Goal: Task Accomplishment & Management: Manage account settings

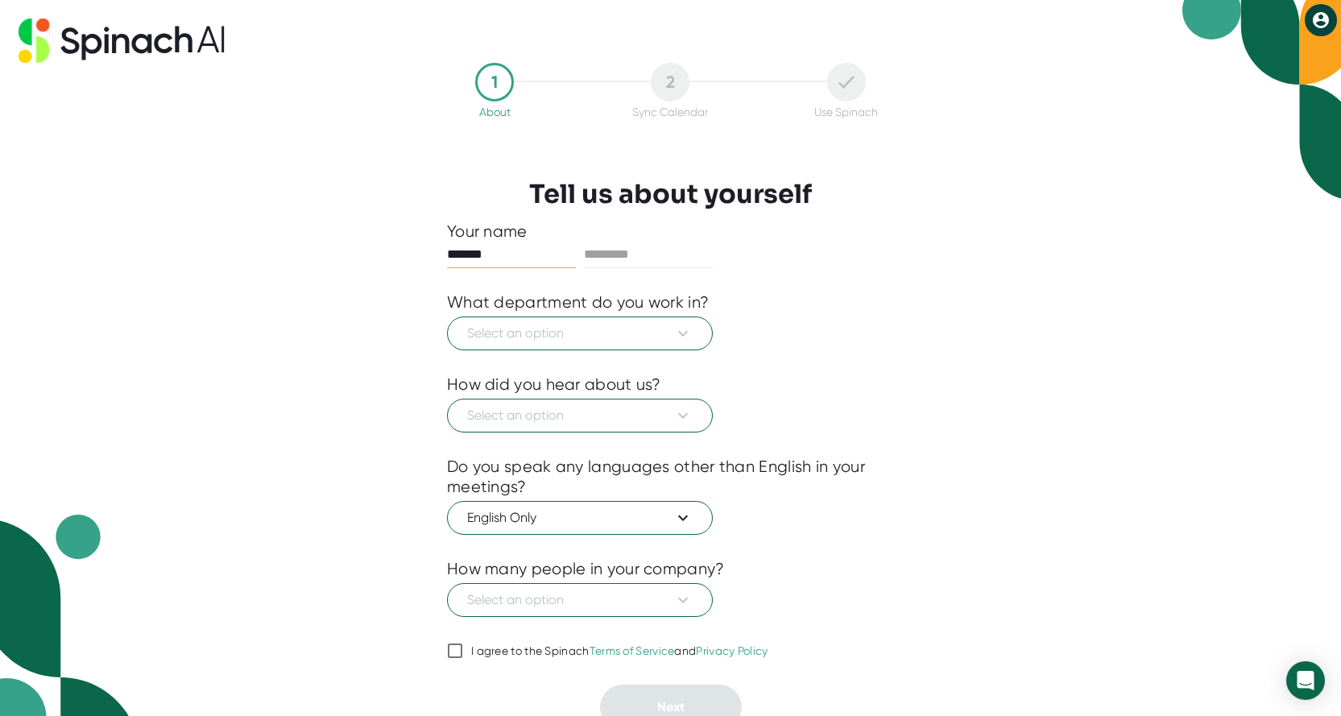
type input "*******"
type input "**********"
click at [682, 337] on icon at bounding box center [682, 333] width 19 height 19
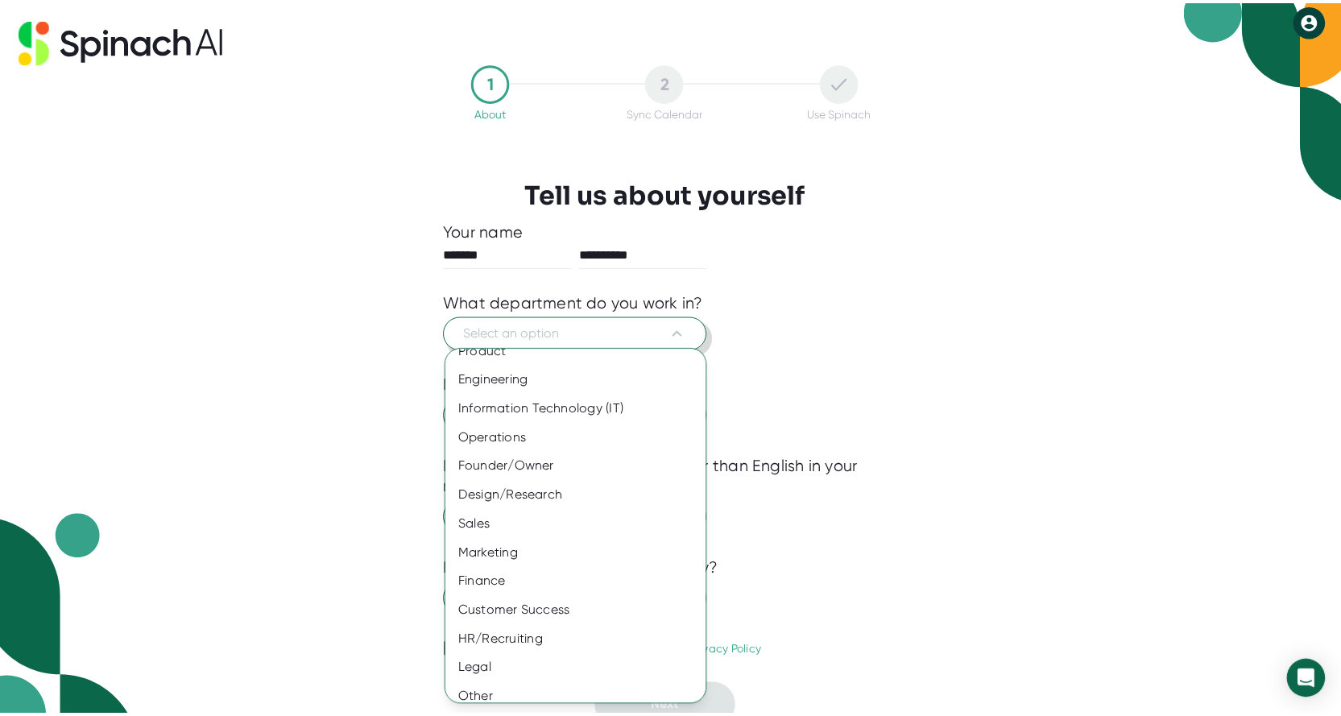
scroll to position [27, 0]
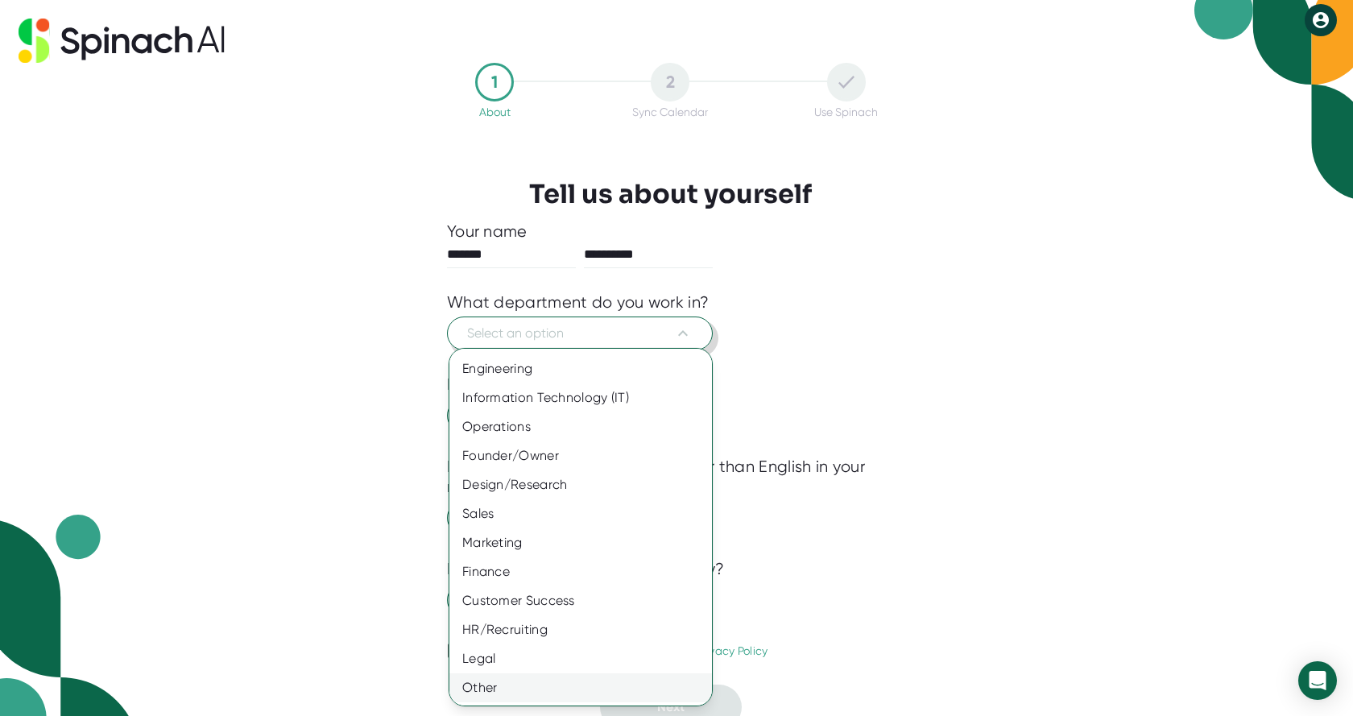
click at [502, 688] on div "Other" at bounding box center [586, 687] width 275 height 29
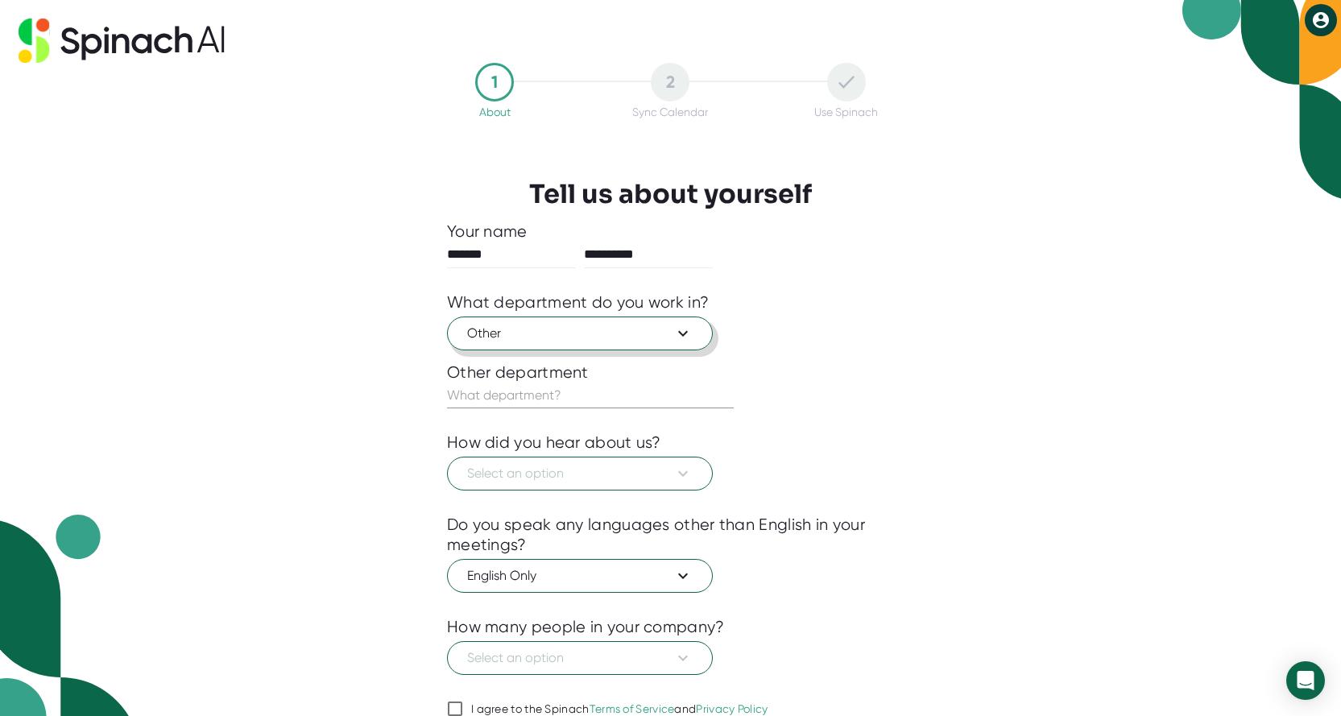
click at [595, 400] on input "text" at bounding box center [590, 395] width 287 height 26
type input "E"
type input "Management"
click at [633, 464] on span "Select an option" at bounding box center [579, 473] width 225 height 19
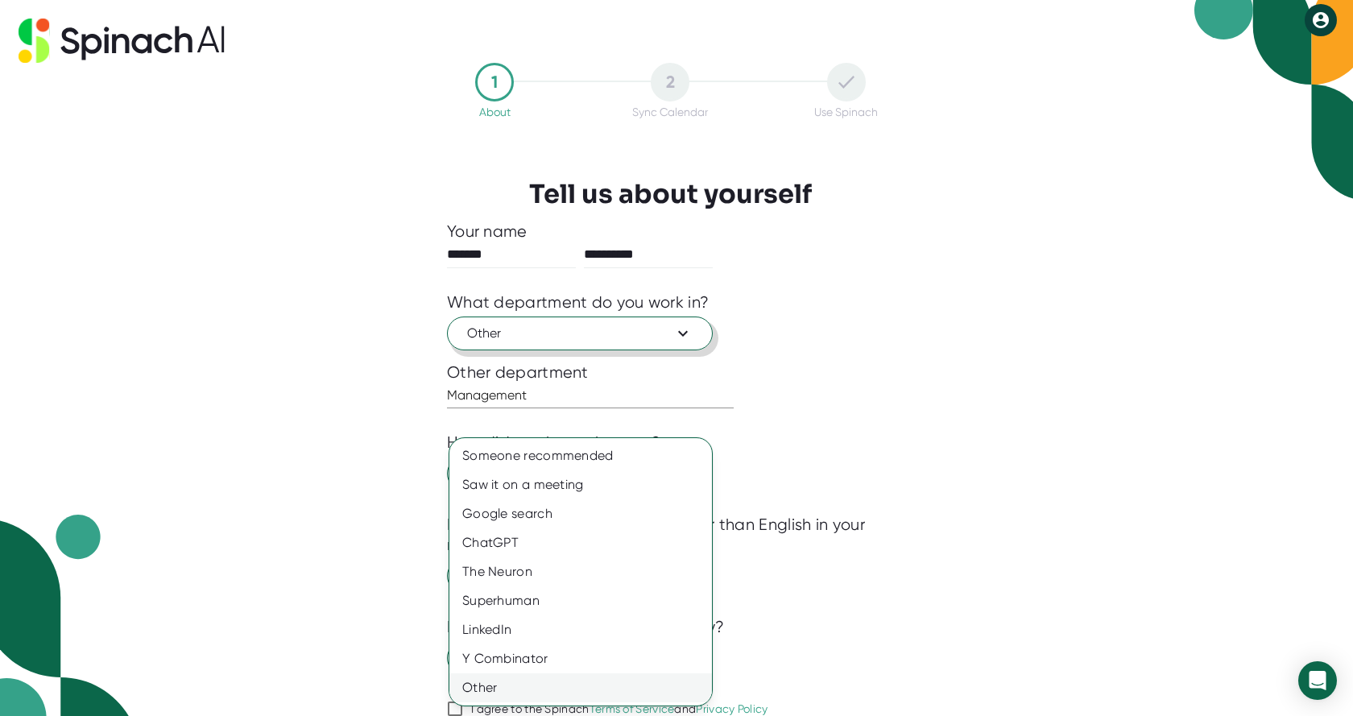
click at [531, 692] on div "Other" at bounding box center [580, 687] width 262 height 29
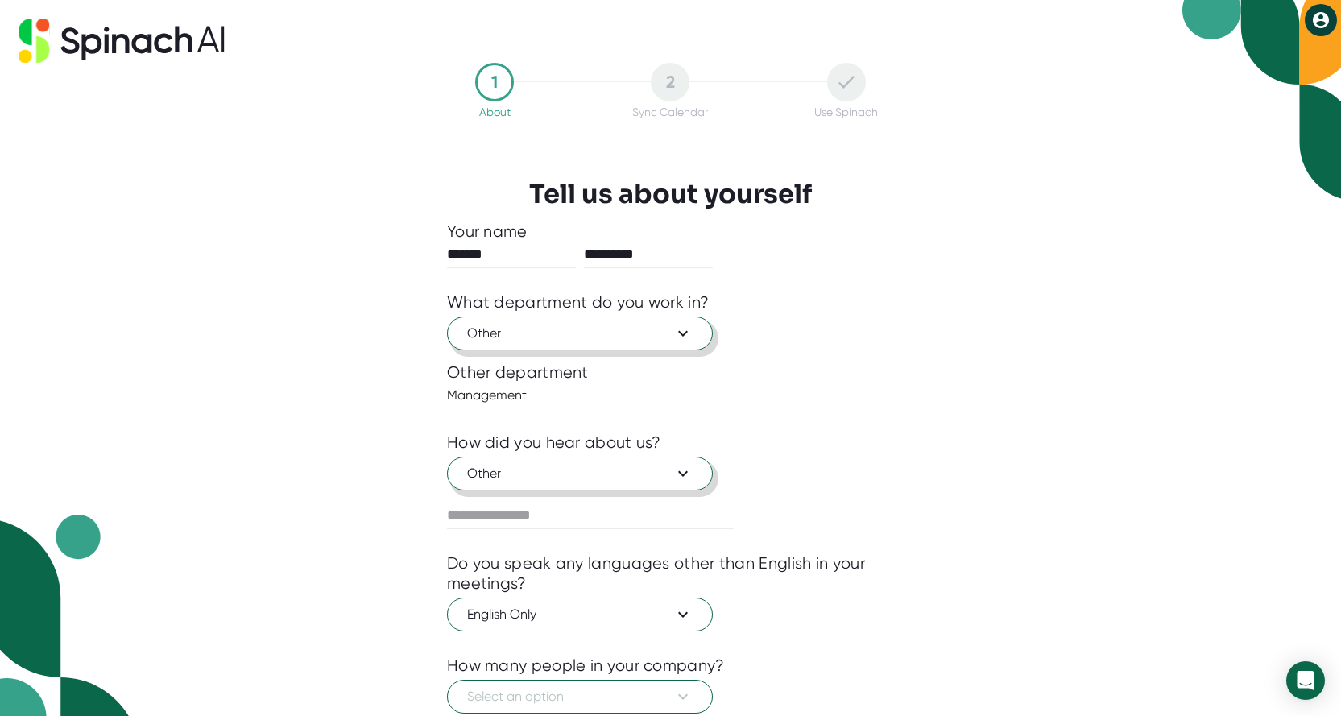
click at [614, 465] on span "Other" at bounding box center [579, 473] width 225 height 19
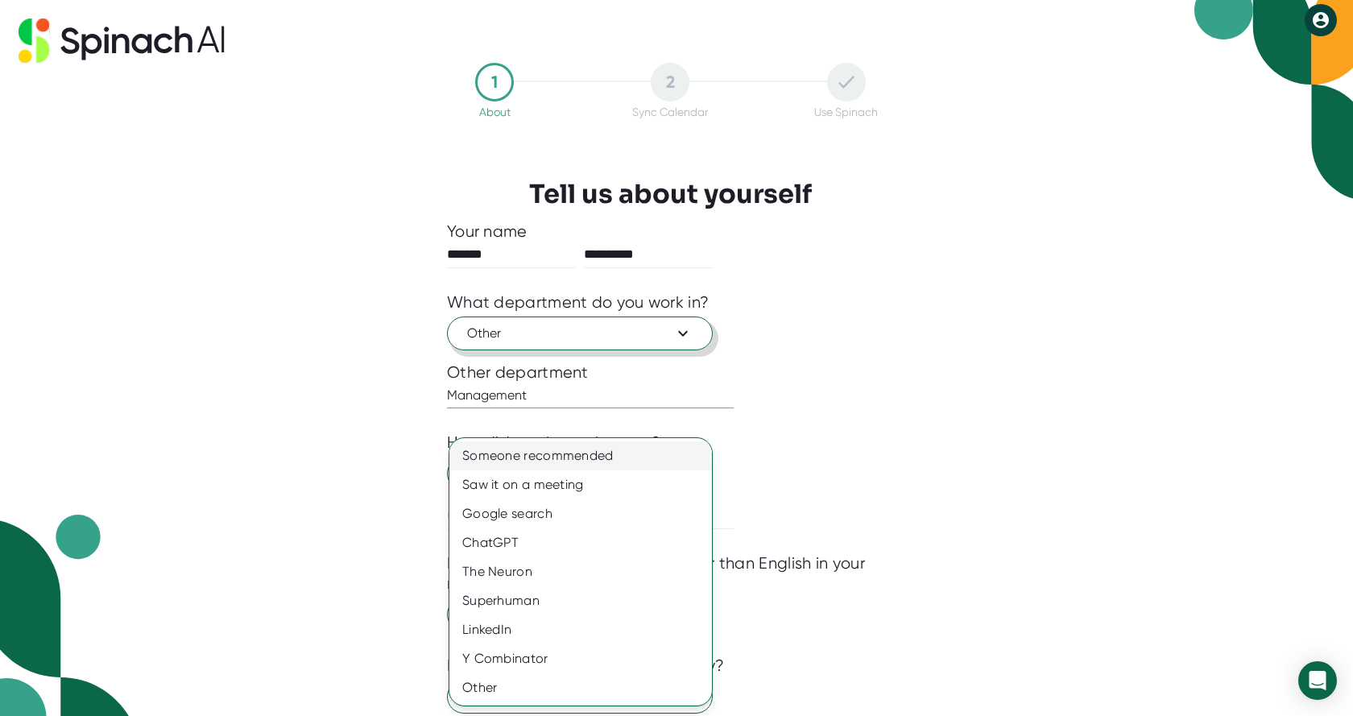
click at [605, 455] on div "Someone recommended" at bounding box center [580, 455] width 262 height 29
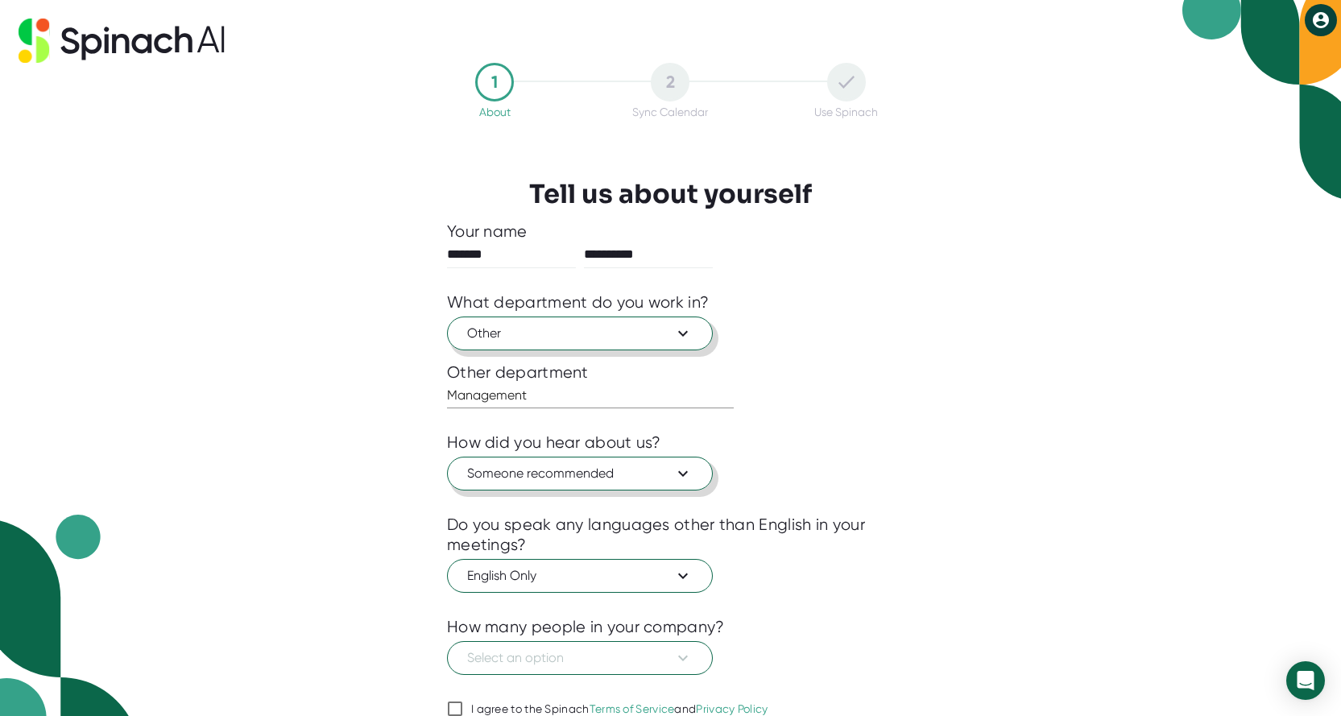
scroll to position [72, 0]
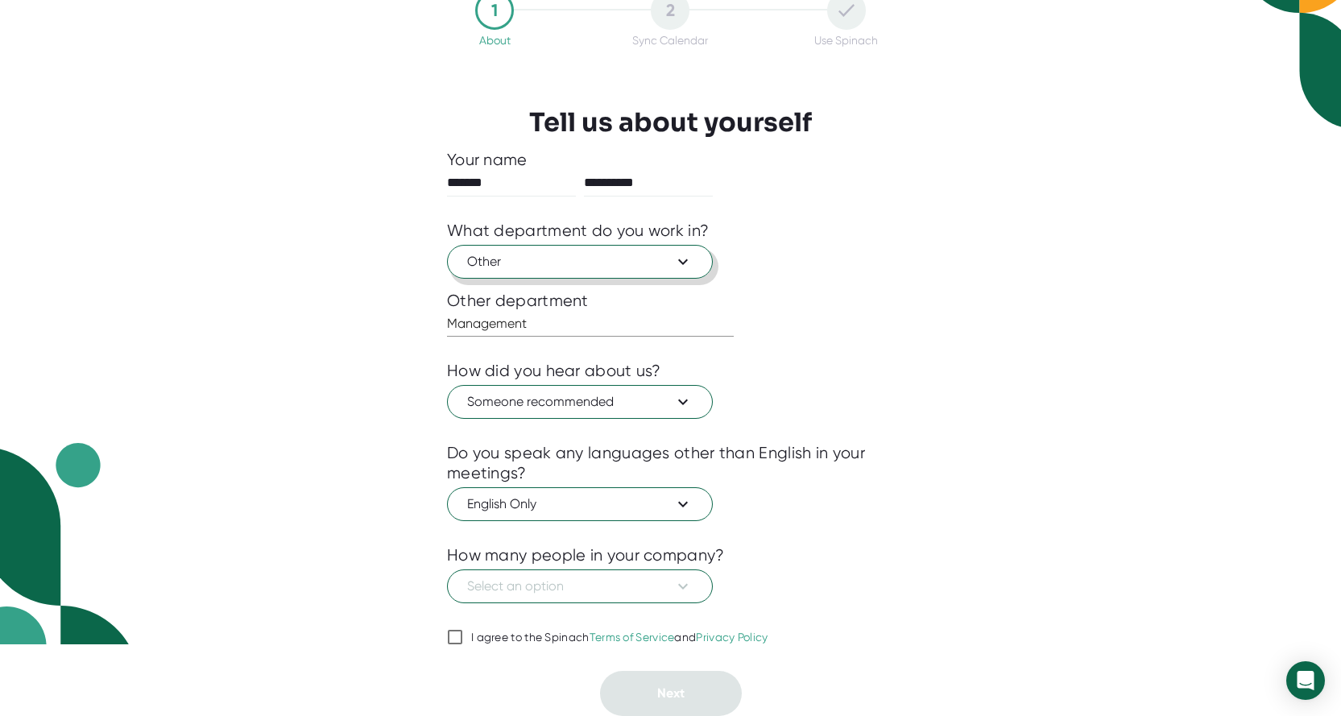
click at [460, 639] on input "I agree to the Spinach Terms of Service and Privacy Policy" at bounding box center [455, 636] width 16 height 19
checkbox input "true"
click at [655, 588] on span "Select an option" at bounding box center [579, 585] width 225 height 19
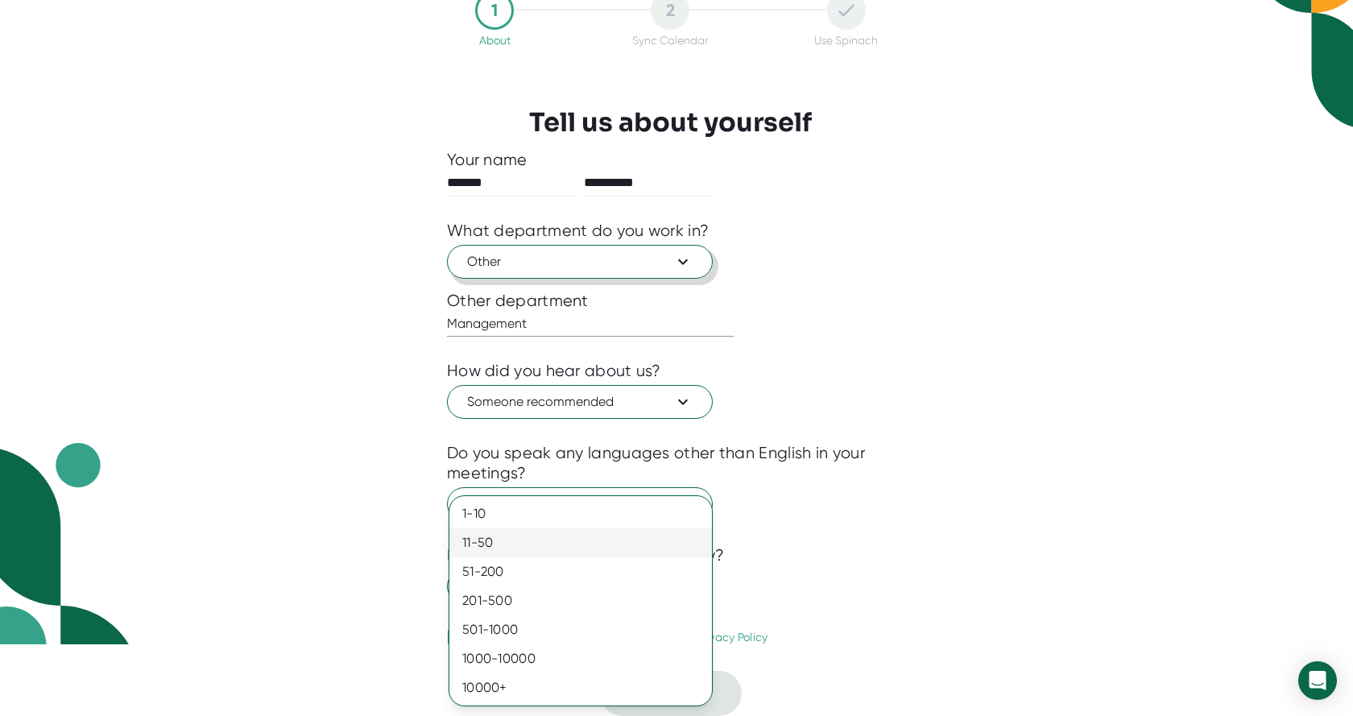
click at [496, 543] on div "11-50" at bounding box center [580, 542] width 262 height 29
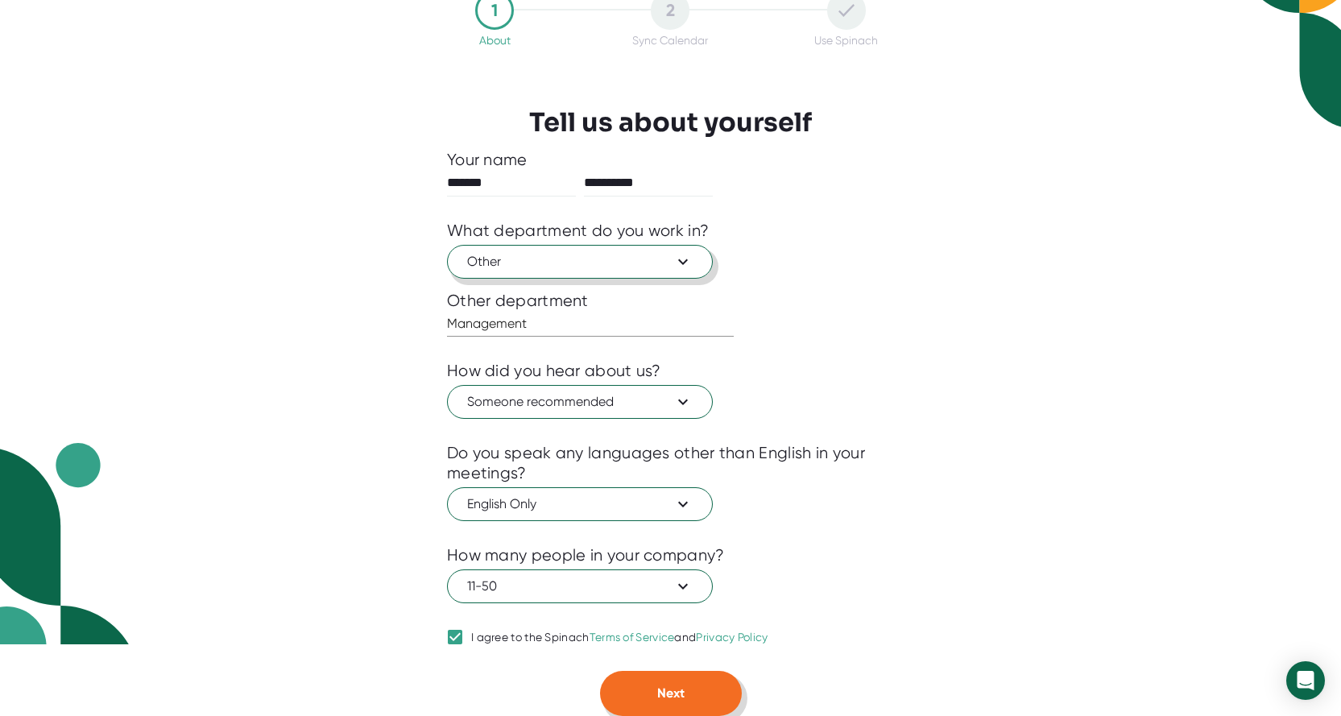
click at [704, 673] on button "Next" at bounding box center [671, 693] width 142 height 45
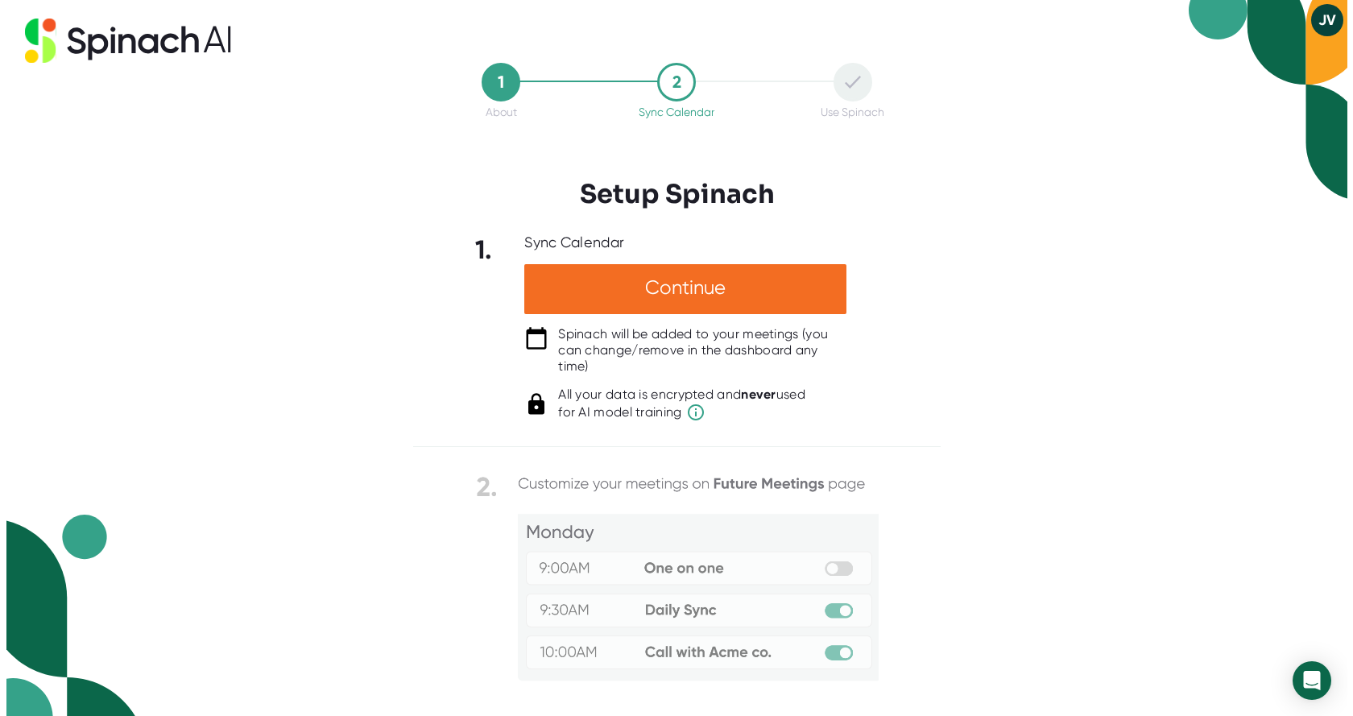
scroll to position [0, 0]
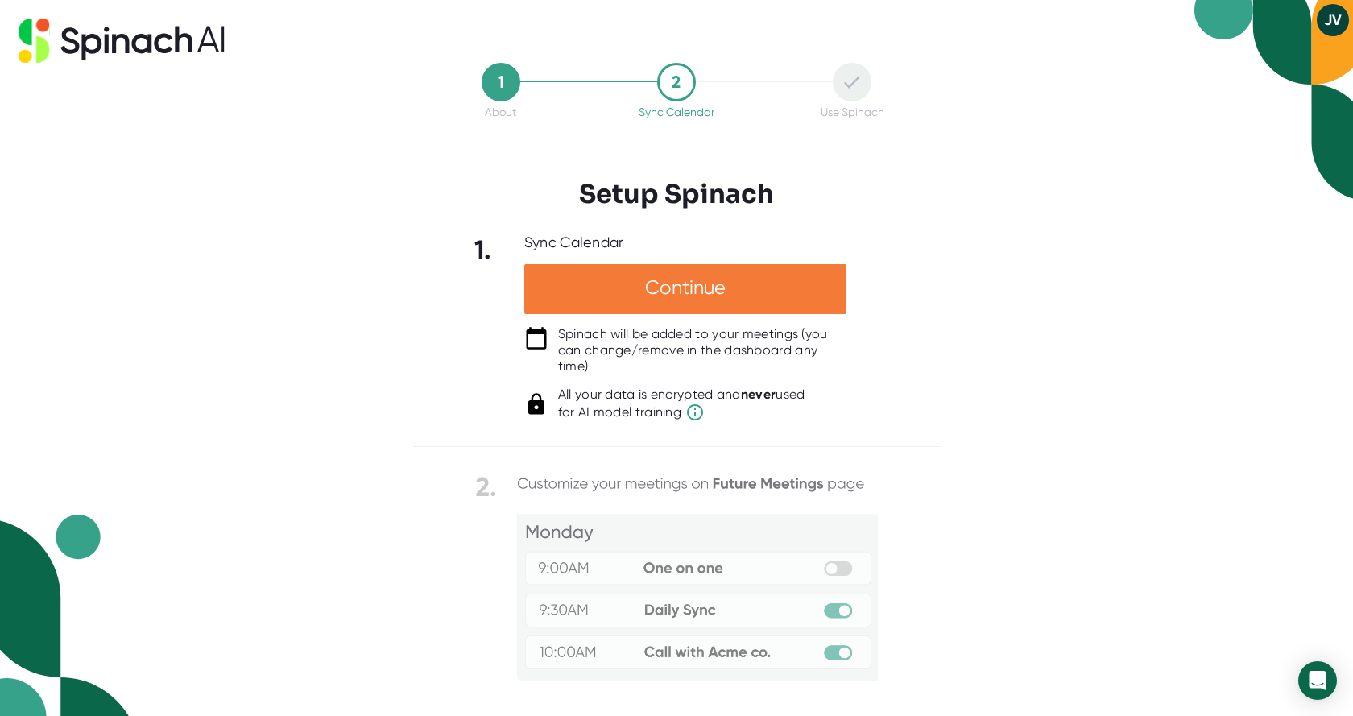
click at [721, 284] on div "Continue" at bounding box center [685, 289] width 322 height 50
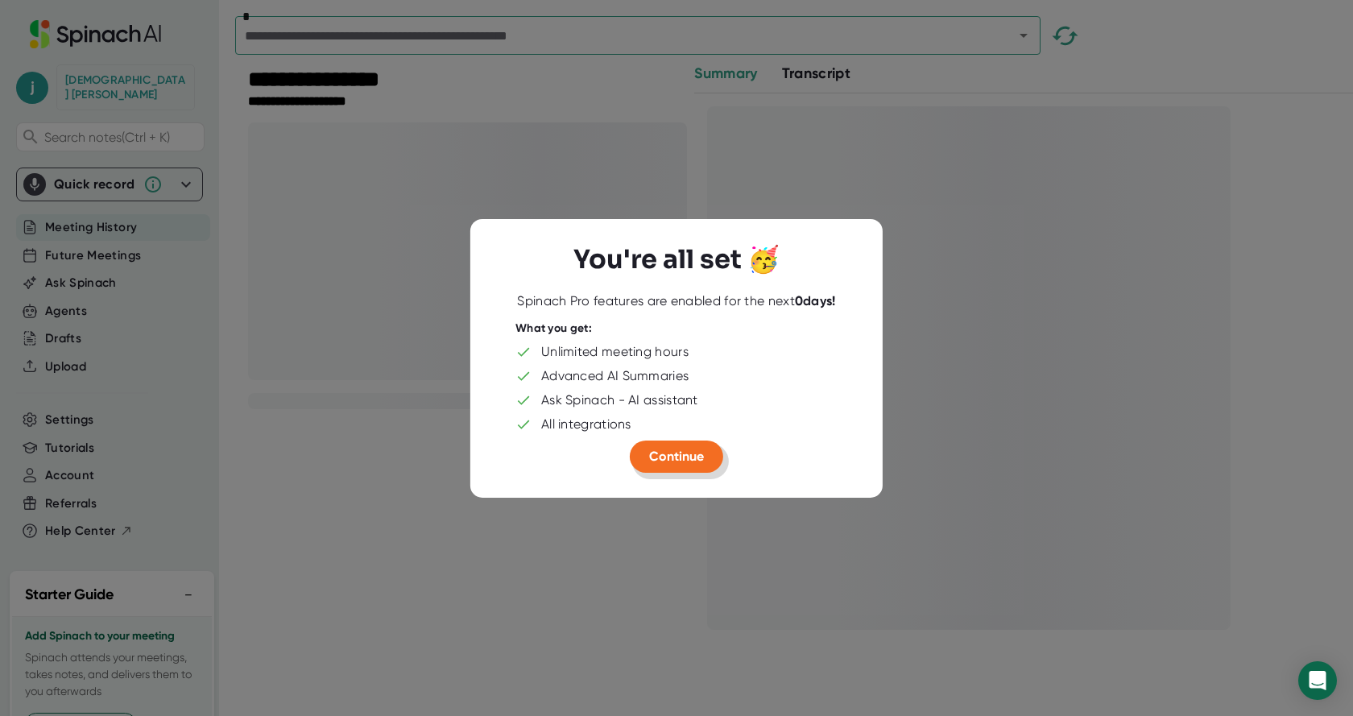
click at [700, 444] on button "Continue" at bounding box center [676, 456] width 93 height 32
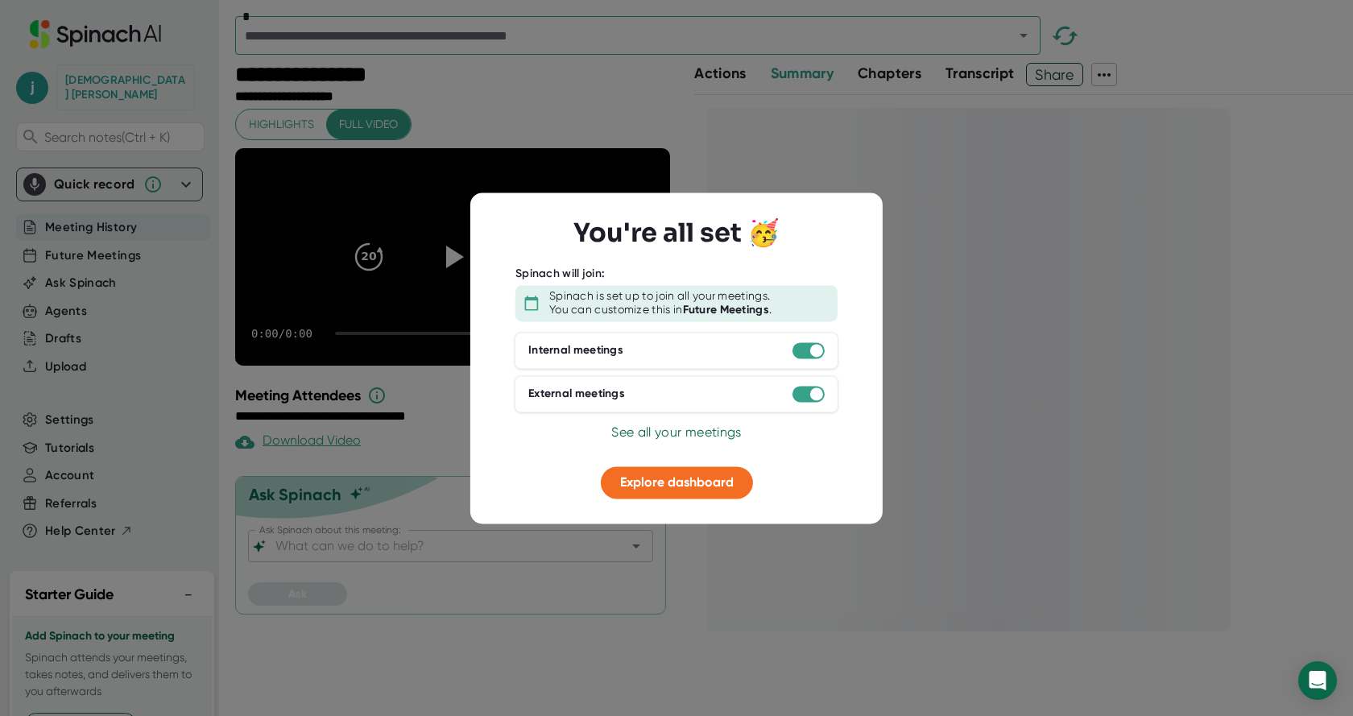
click at [1052, 395] on div at bounding box center [676, 358] width 1353 height 716
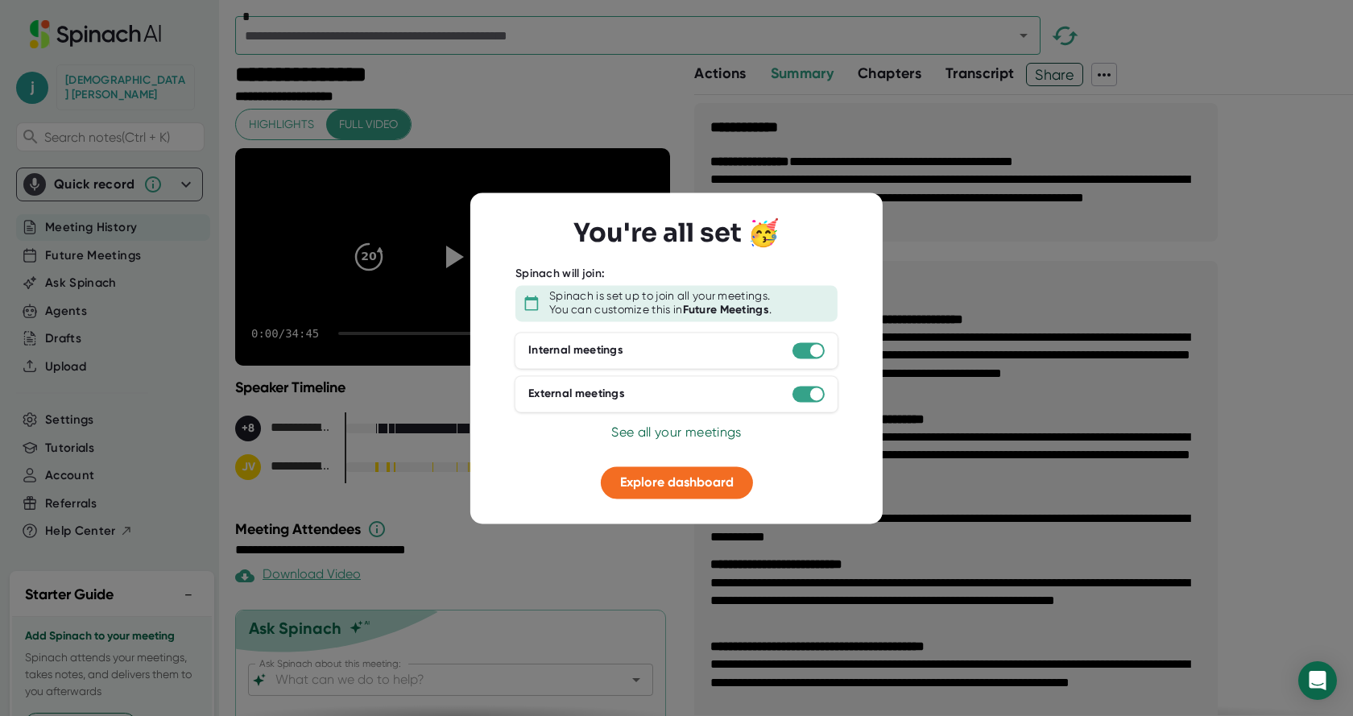
click at [622, 105] on div at bounding box center [676, 358] width 1353 height 716
